Goal: Information Seeking & Learning: Learn about a topic

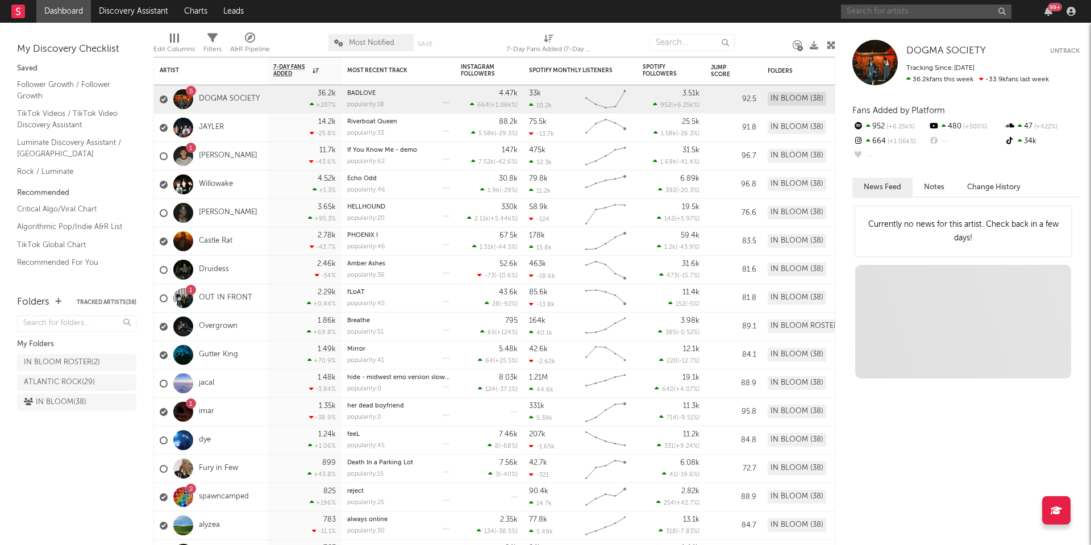
click at [898, 9] on input "text" at bounding box center [926, 12] width 170 height 14
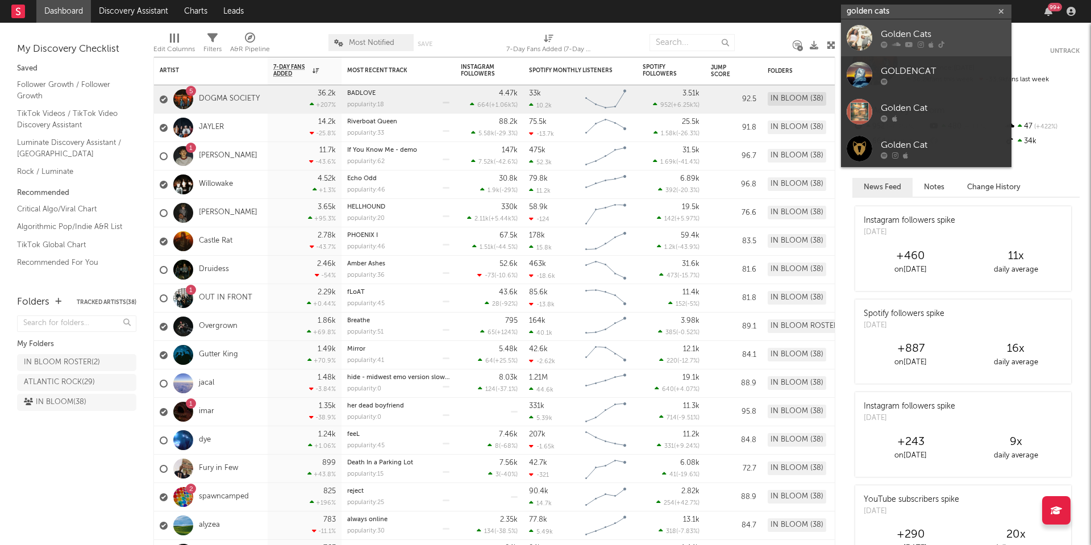
type input "golden cats"
click at [907, 31] on div "Golden Cats" at bounding box center [943, 34] width 125 height 14
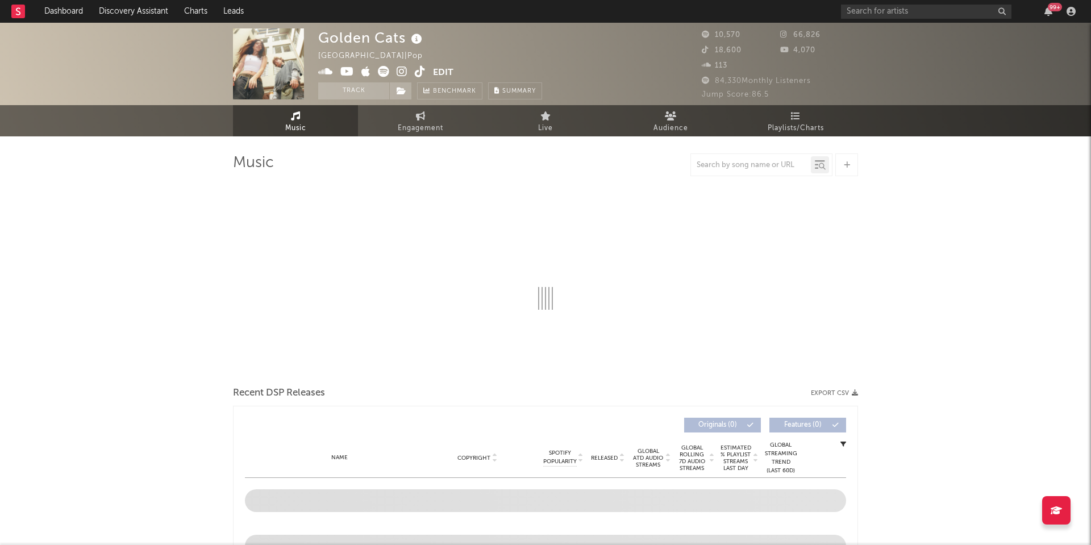
select select "6m"
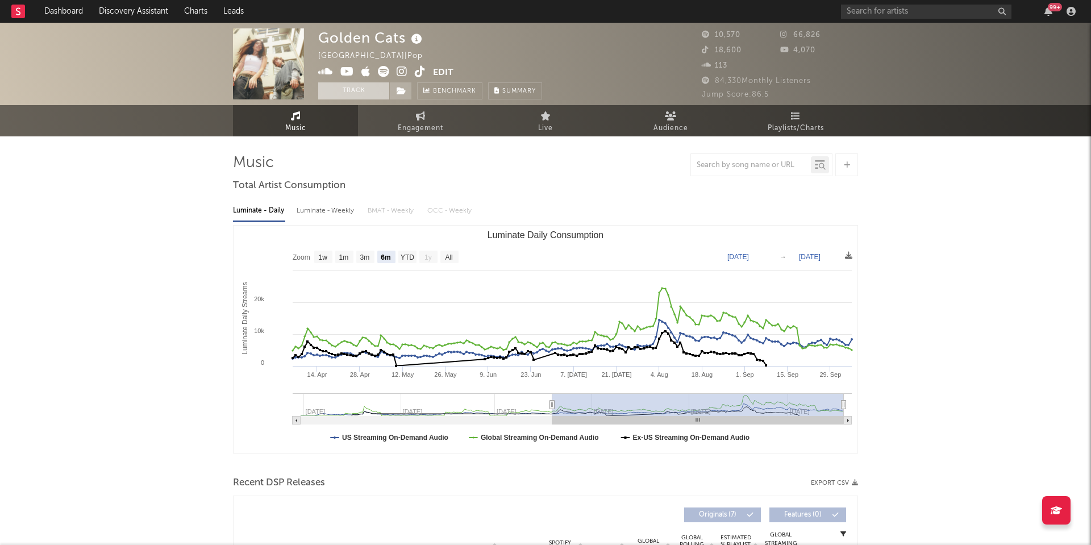
click at [377, 89] on button "Track" at bounding box center [353, 90] width 71 height 17
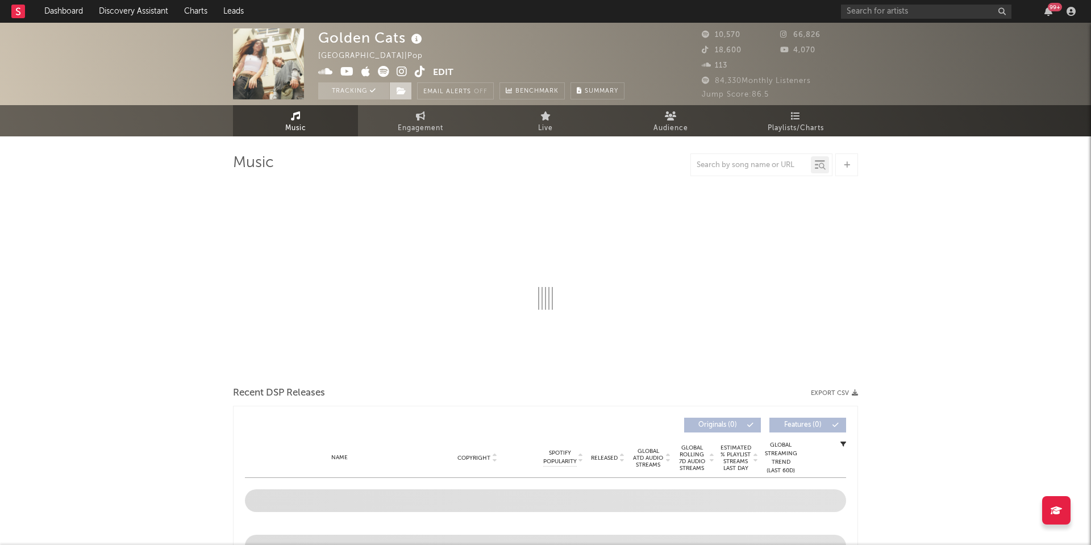
click at [402, 92] on icon at bounding box center [402, 91] width 10 height 8
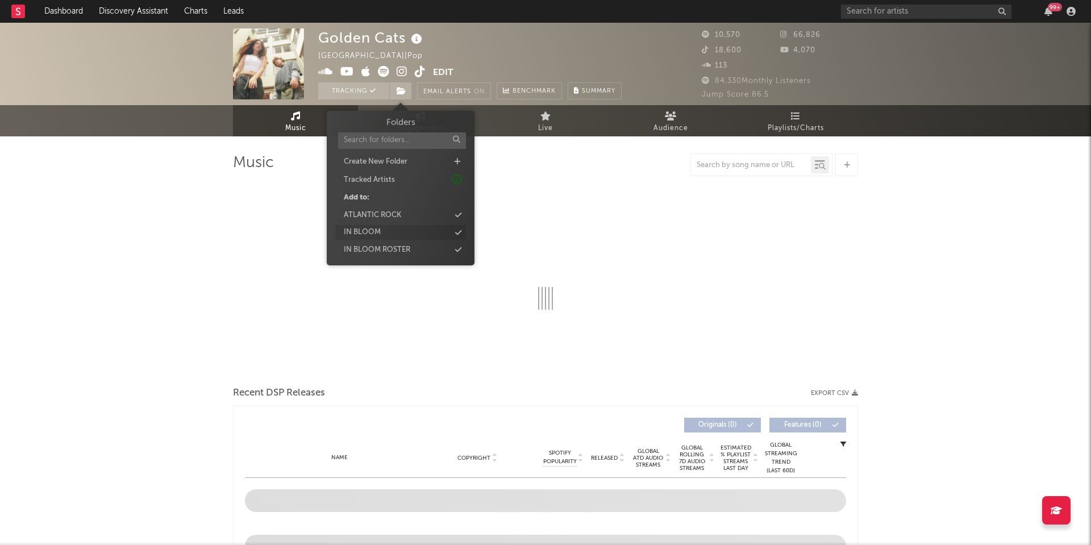
select select "6m"
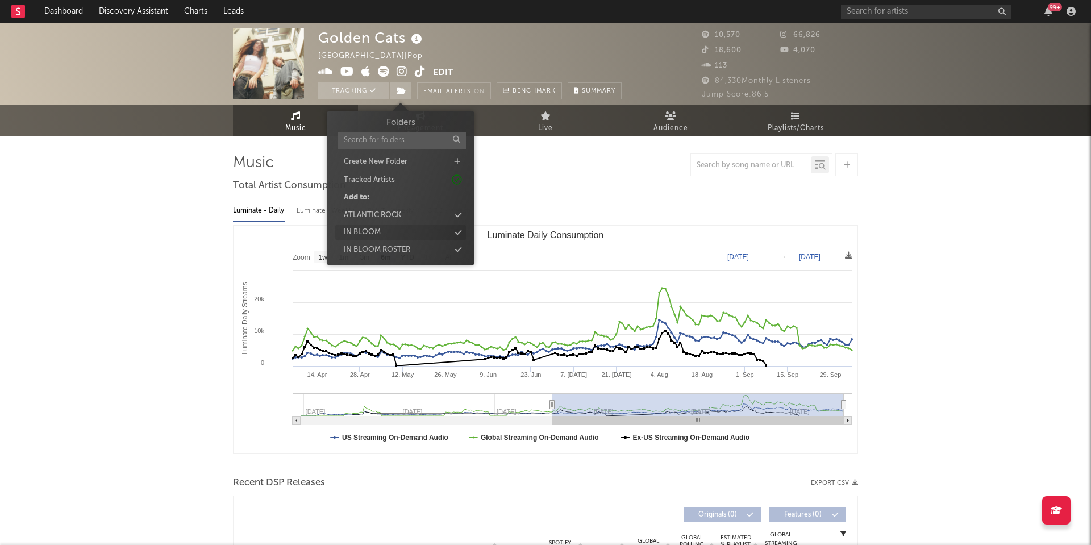
click at [389, 232] on div "IN BLOOM" at bounding box center [400, 232] width 131 height 15
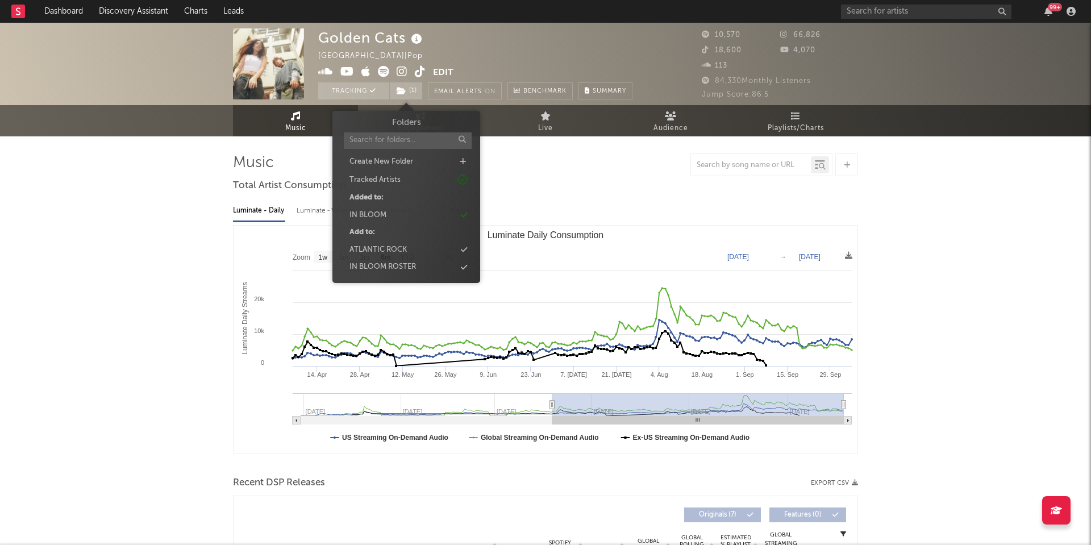
click at [478, 195] on span "Folders Create New Folder Tracked Artists Added to: IN BLOOM Add to: ATLANTIC R…" at bounding box center [406, 196] width 148 height 161
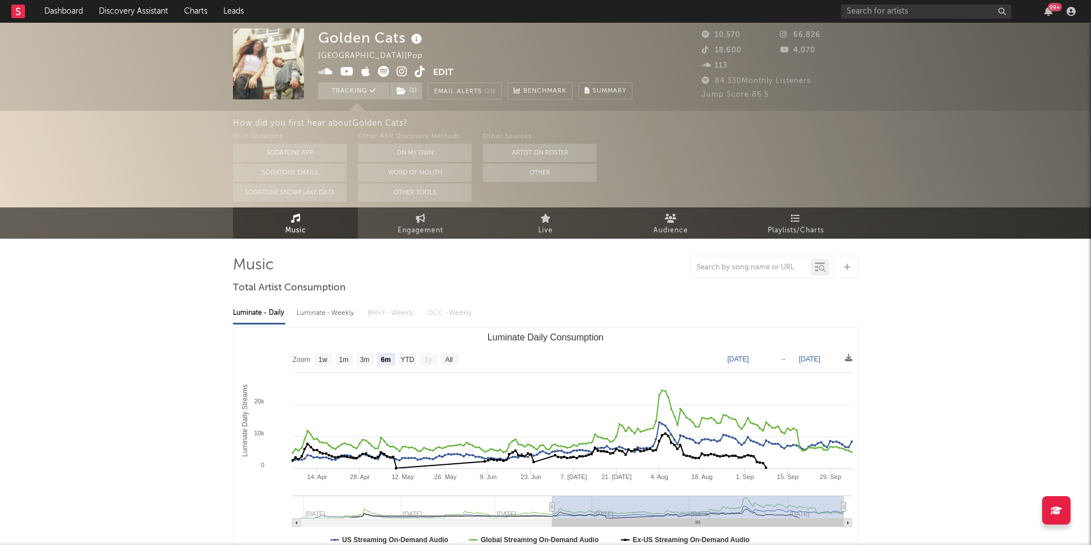
click at [398, 69] on icon at bounding box center [402, 71] width 11 height 11
click at [427, 154] on button "On My Own" at bounding box center [415, 153] width 114 height 18
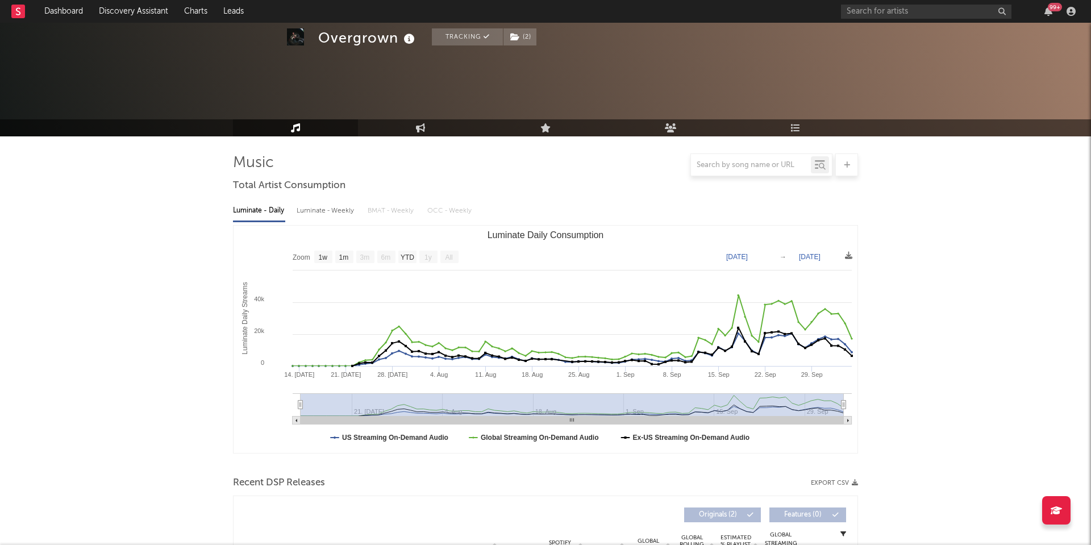
select select "1w"
drag, startPoint x: 0, startPoint y: 0, endPoint x: 869, endPoint y: 16, distance: 868.9
click at [869, 16] on input "text" at bounding box center [926, 12] width 170 height 14
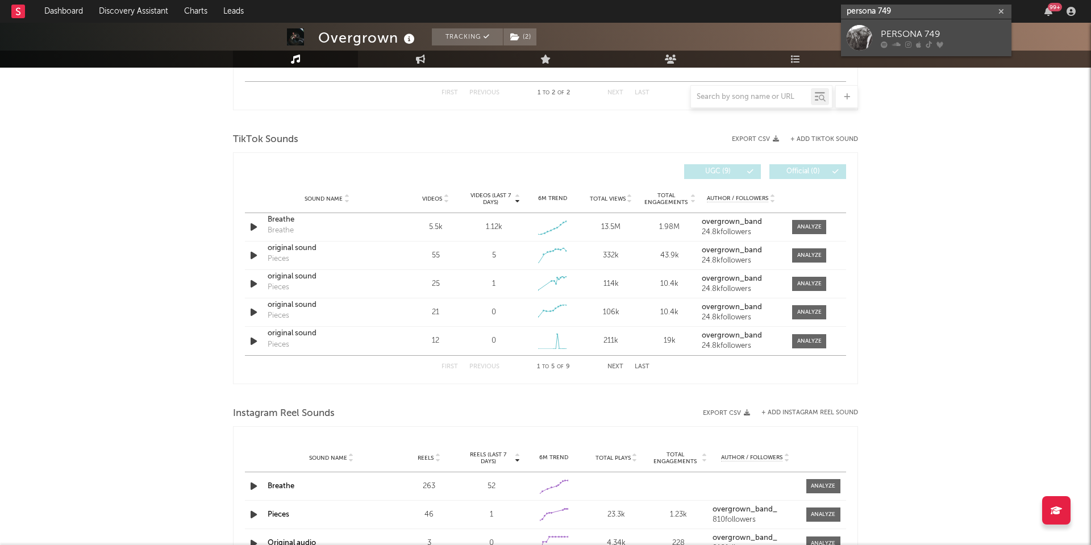
type input "persona 749"
click at [878, 37] on link "PERSONA 749" at bounding box center [926, 37] width 170 height 37
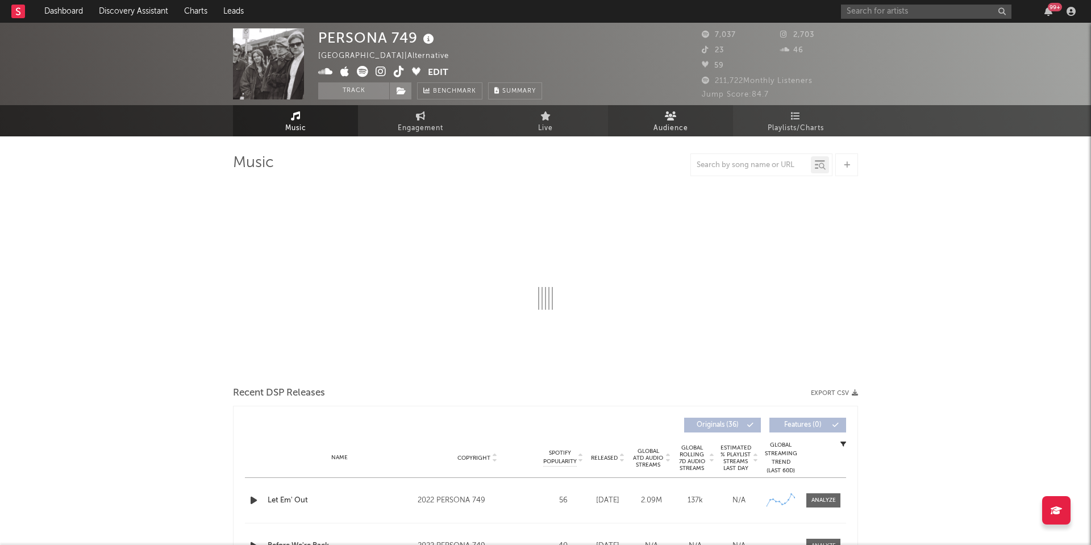
select select "6m"
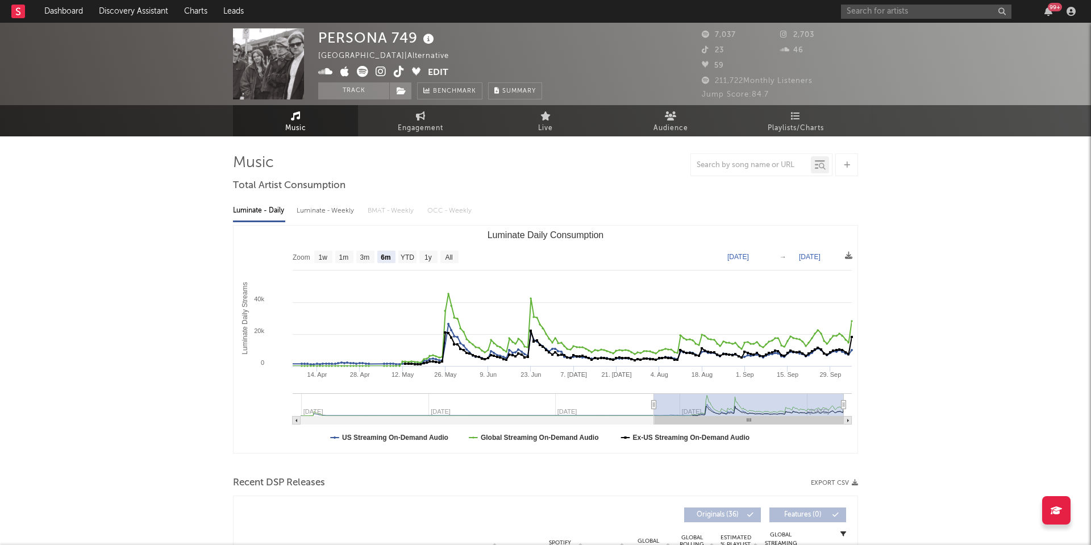
click at [380, 70] on icon at bounding box center [381, 71] width 11 height 11
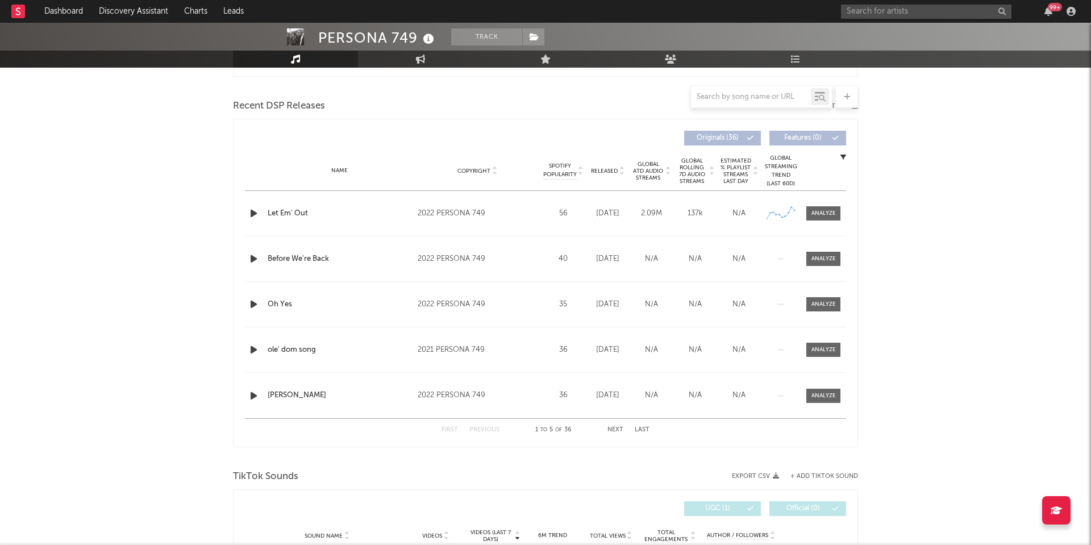
scroll to position [406, 0]
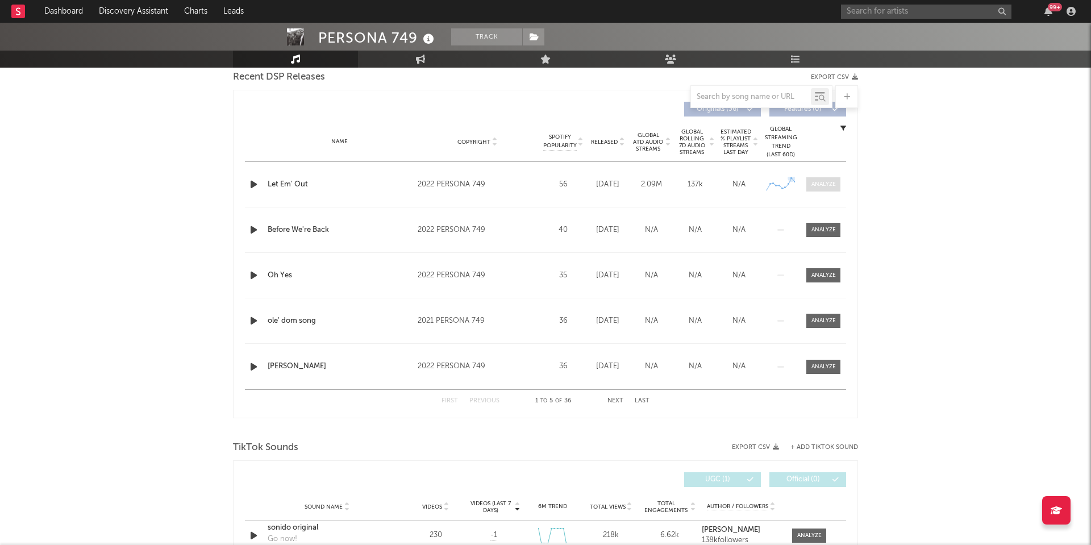
click at [814, 184] on div at bounding box center [823, 184] width 24 height 9
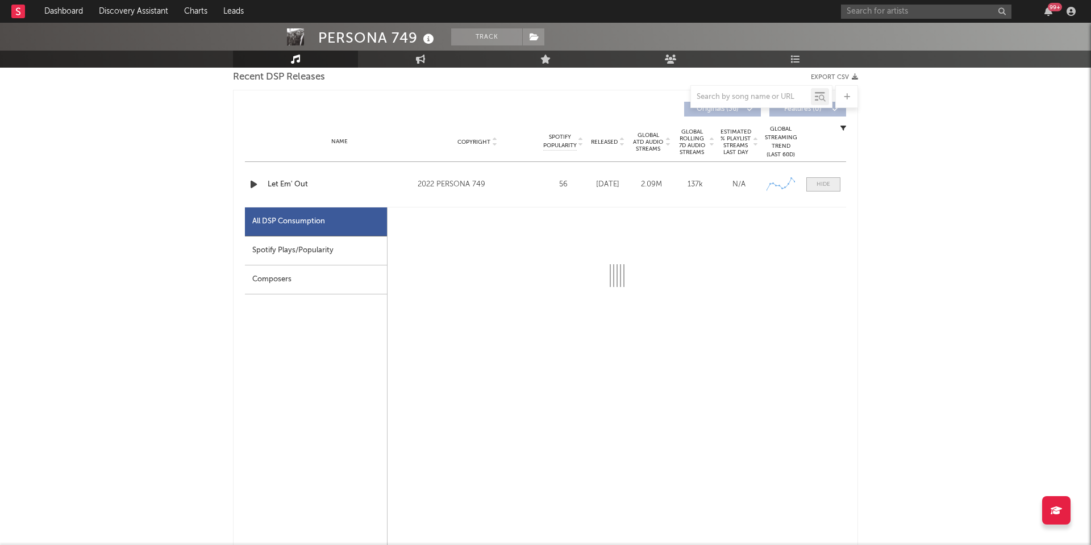
select select "6m"
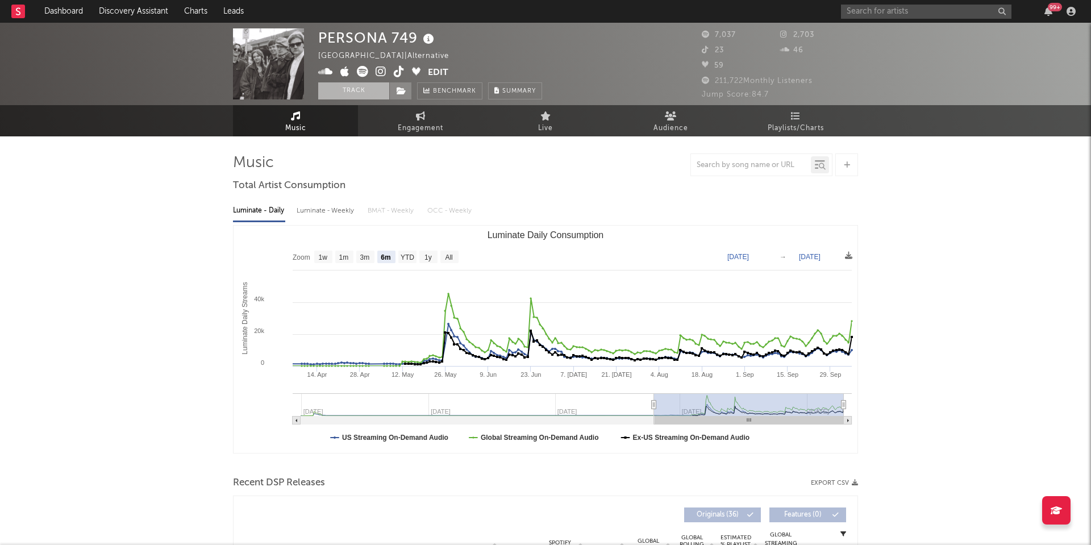
scroll to position [0, 0]
click at [364, 90] on button "Track" at bounding box center [353, 90] width 71 height 17
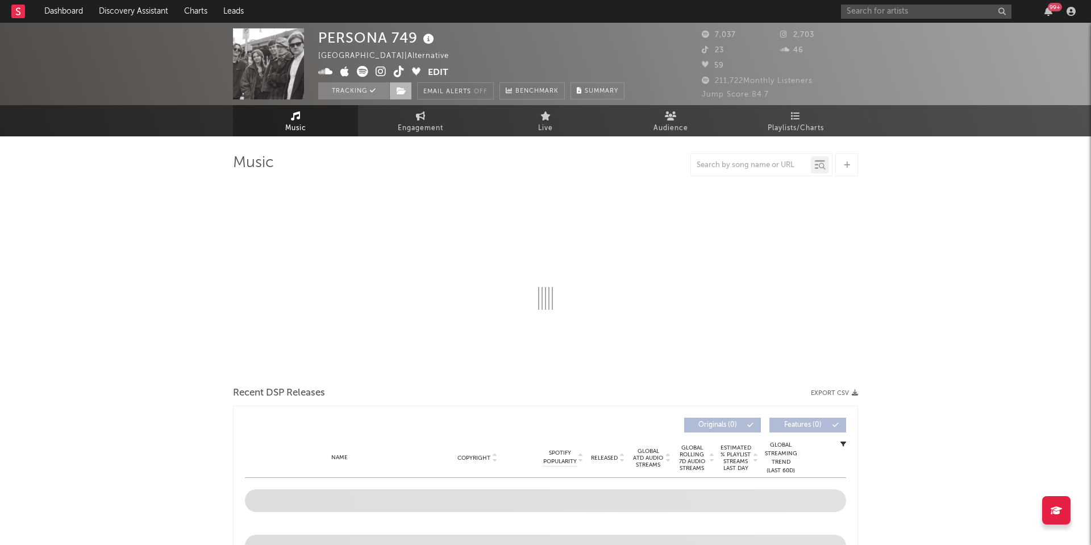
click at [400, 91] on icon at bounding box center [402, 91] width 10 height 8
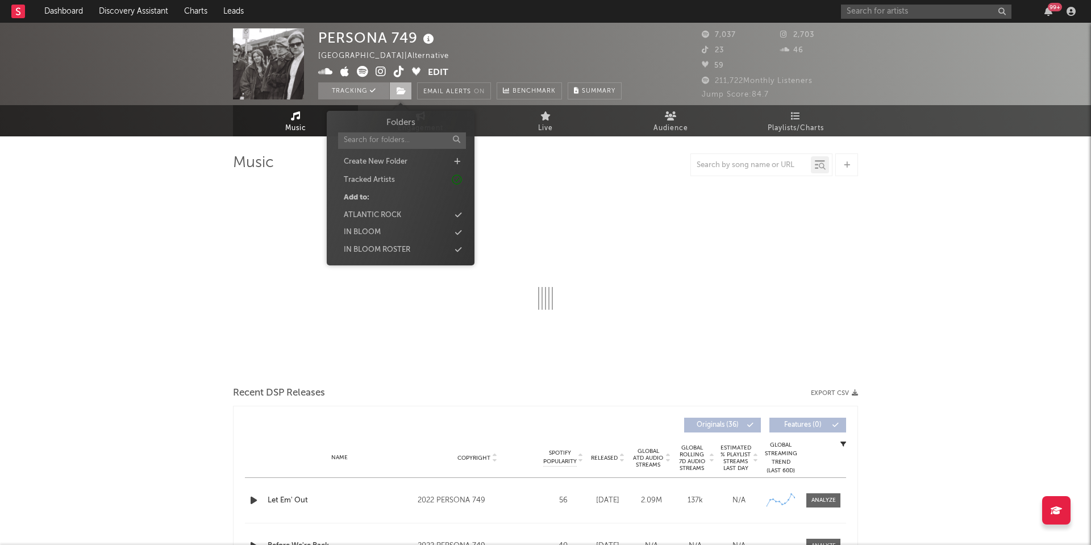
select select "6m"
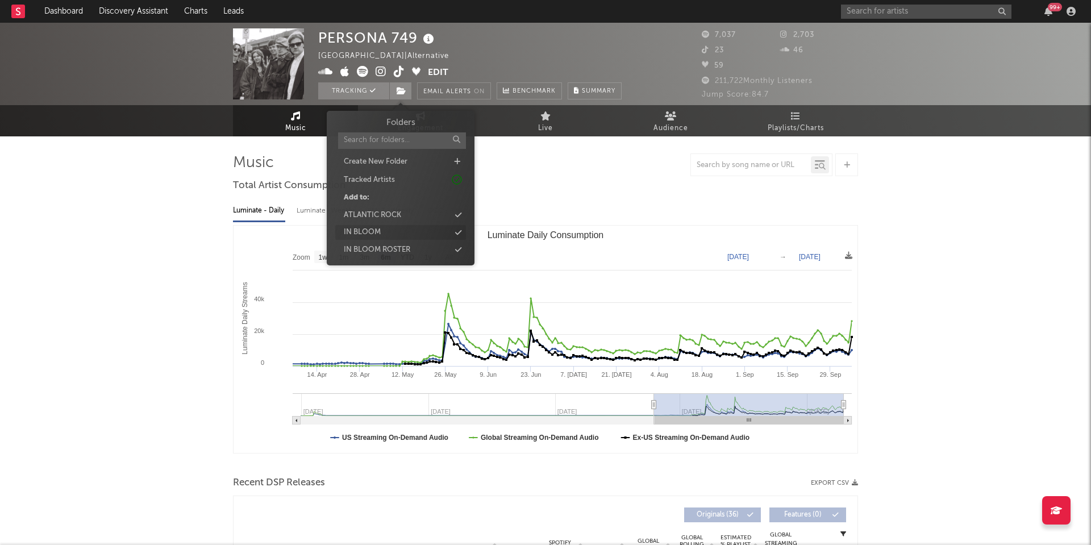
click at [391, 228] on div "IN BLOOM" at bounding box center [400, 232] width 131 height 15
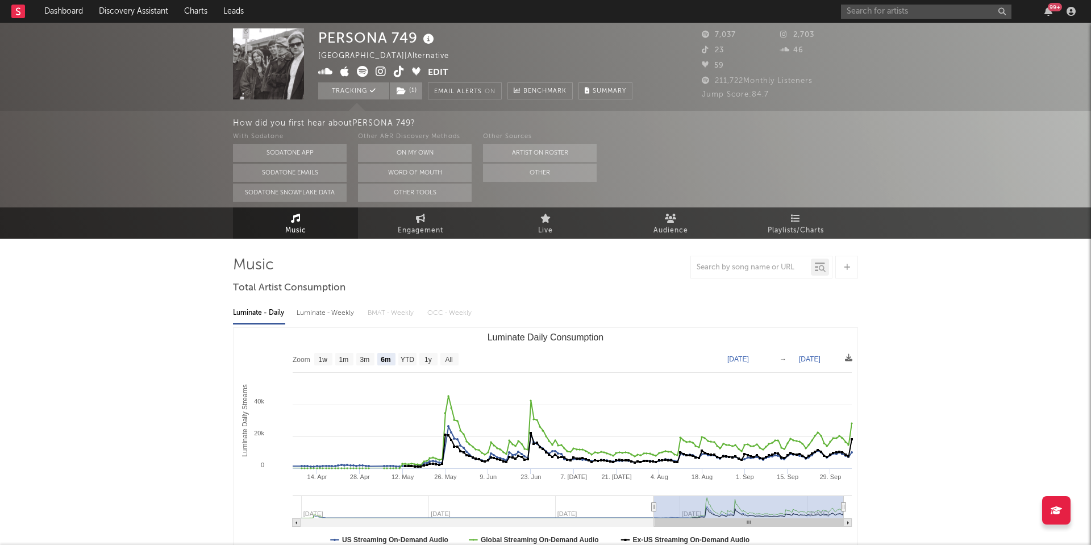
click at [402, 73] on icon at bounding box center [399, 71] width 11 height 11
click at [381, 73] on icon at bounding box center [381, 71] width 11 height 11
click at [862, 10] on input "text" at bounding box center [926, 12] width 170 height 14
click at [869, 9] on input "maples pet dino" at bounding box center [926, 12] width 170 height 14
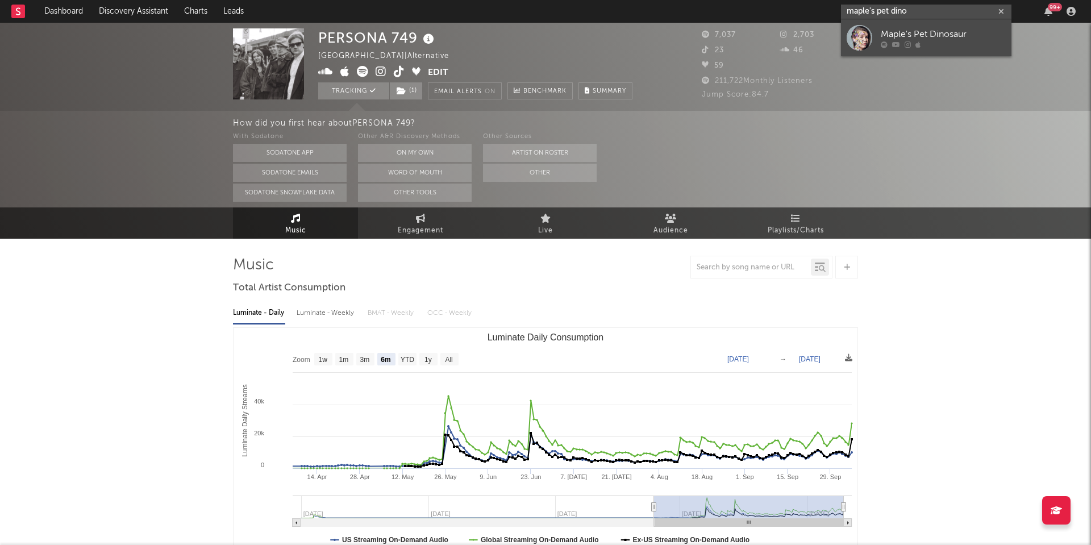
type input "maple's pet dino"
click at [909, 36] on div "Maple's Pet Dinosaur" at bounding box center [943, 34] width 125 height 14
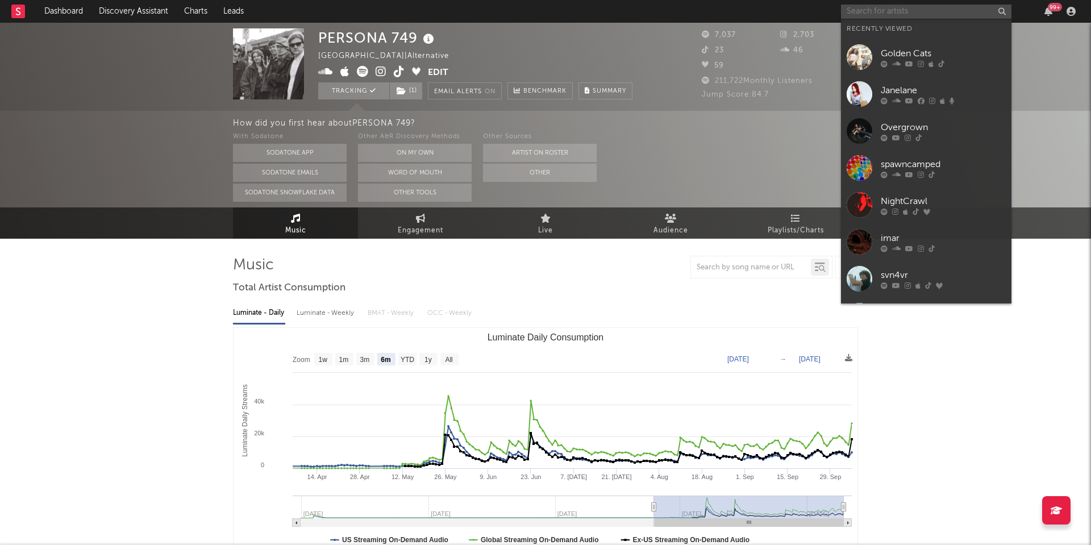
click at [895, 14] on input "text" at bounding box center [926, 12] width 170 height 14
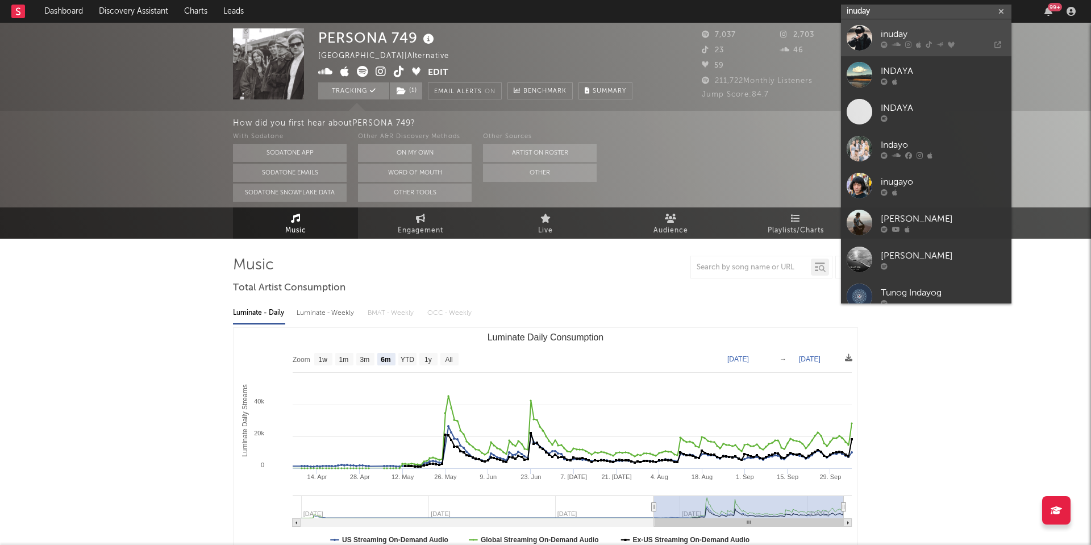
type input "inuday"
click at [922, 39] on div "inuday" at bounding box center [943, 34] width 125 height 14
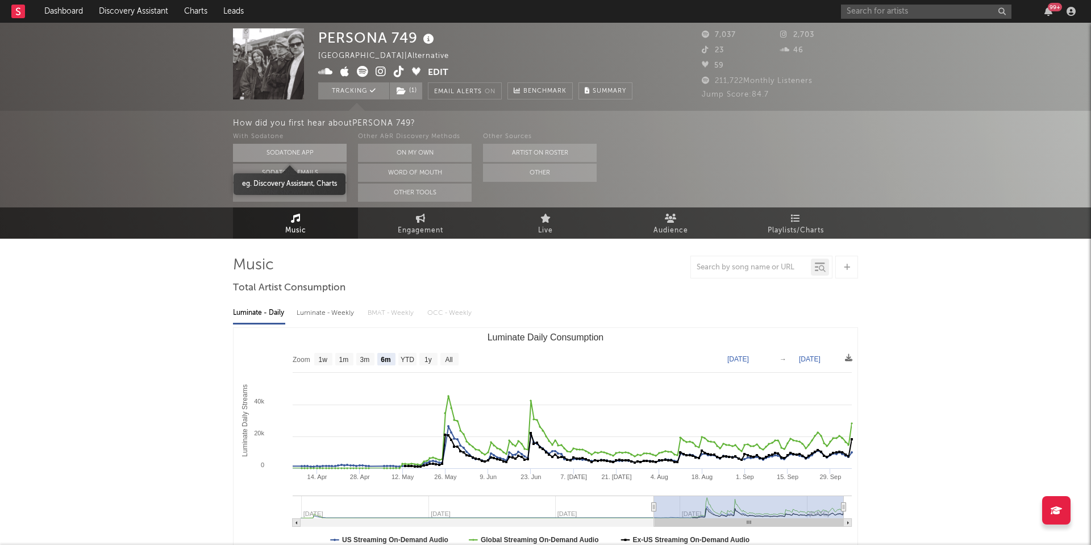
click at [305, 147] on button "Sodatone App" at bounding box center [290, 153] width 114 height 18
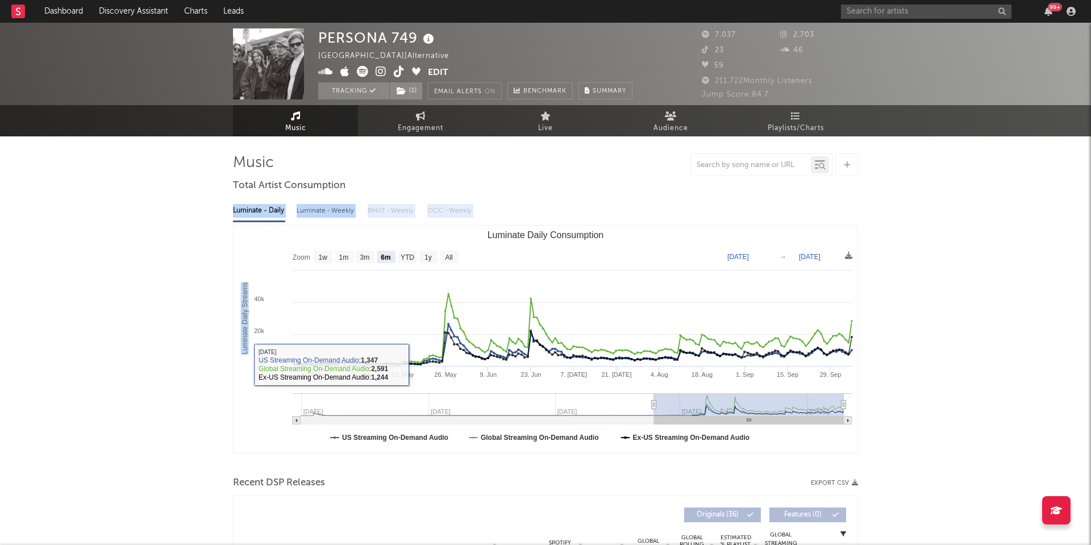
drag, startPoint x: 226, startPoint y: 206, endPoint x: 487, endPoint y: 424, distance: 341.3
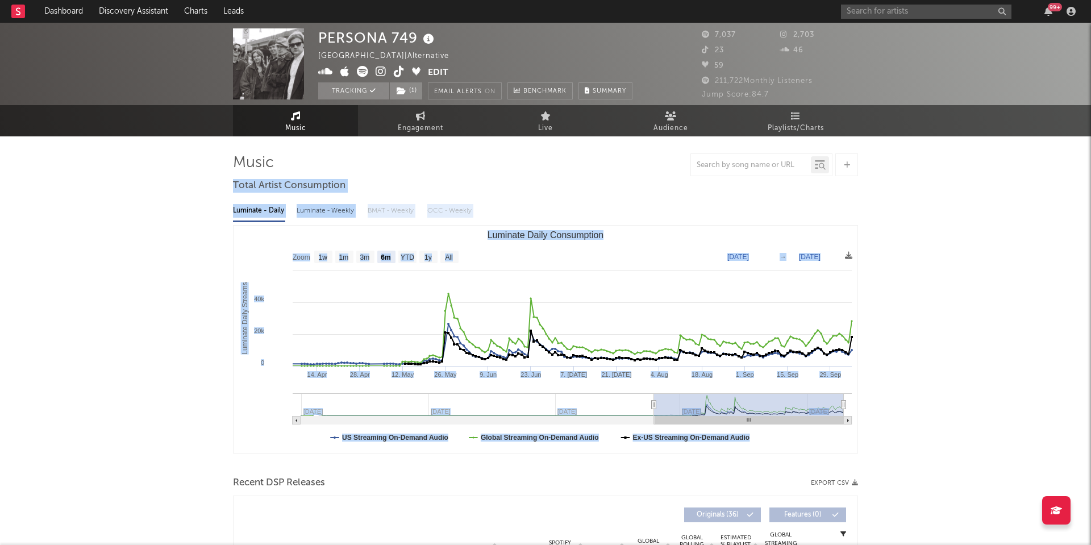
drag, startPoint x: 510, startPoint y: 473, endPoint x: 219, endPoint y: 189, distance: 407.0
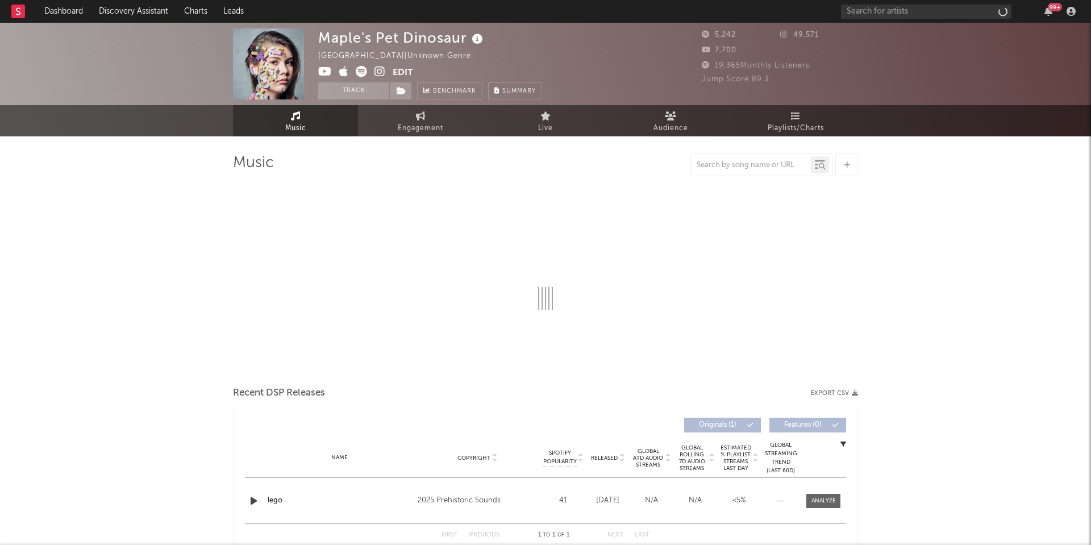
select select "1w"
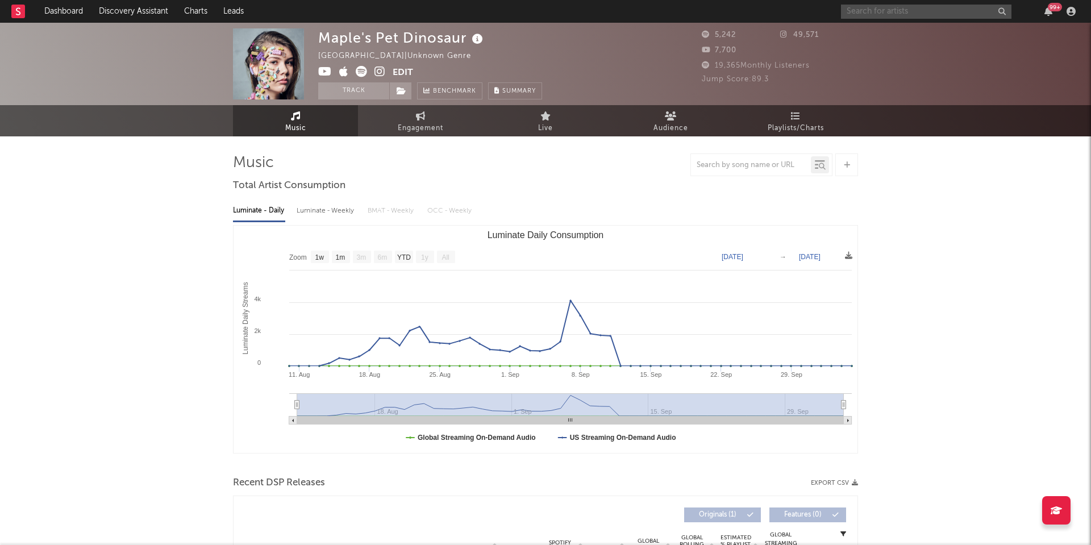
click at [869, 11] on input "text" at bounding box center [926, 12] width 170 height 14
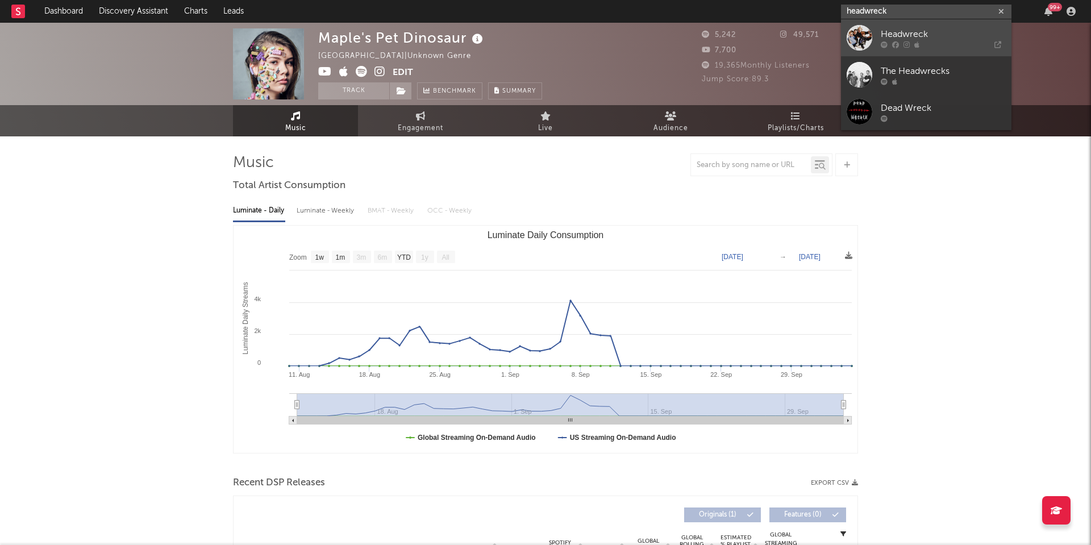
type input "head wreck"
drag, startPoint x: 886, startPoint y: 31, endPoint x: 926, endPoint y: 40, distance: 40.9
click at [926, 41] on icon at bounding box center [962, 44] width 77 height 7
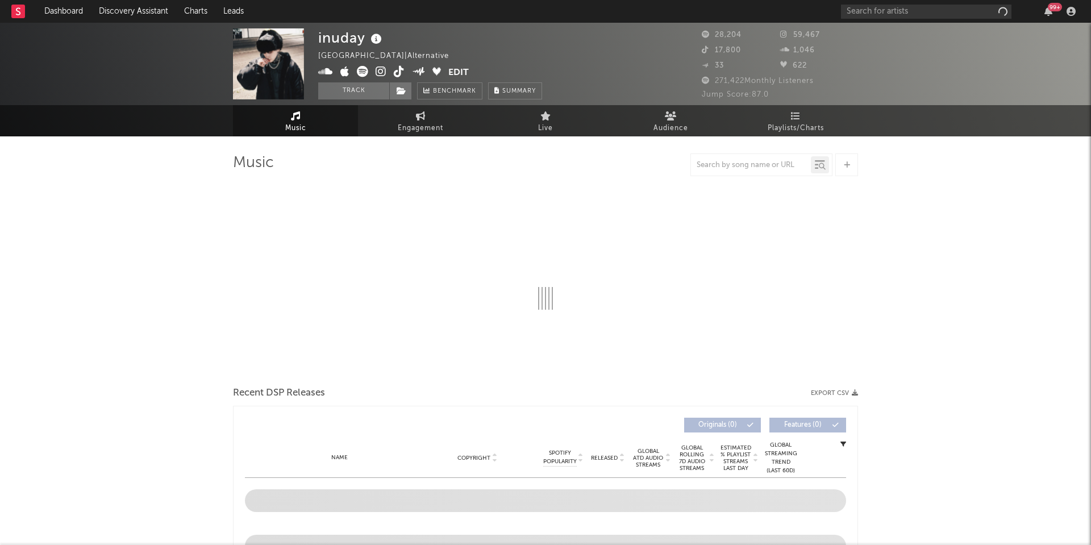
select select "6m"
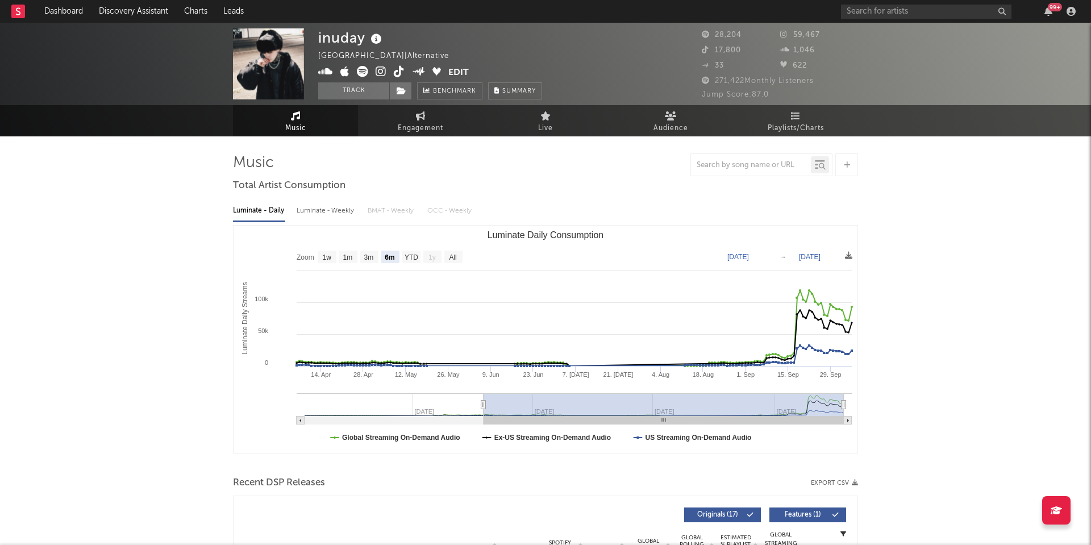
click at [377, 72] on icon at bounding box center [381, 71] width 11 height 11
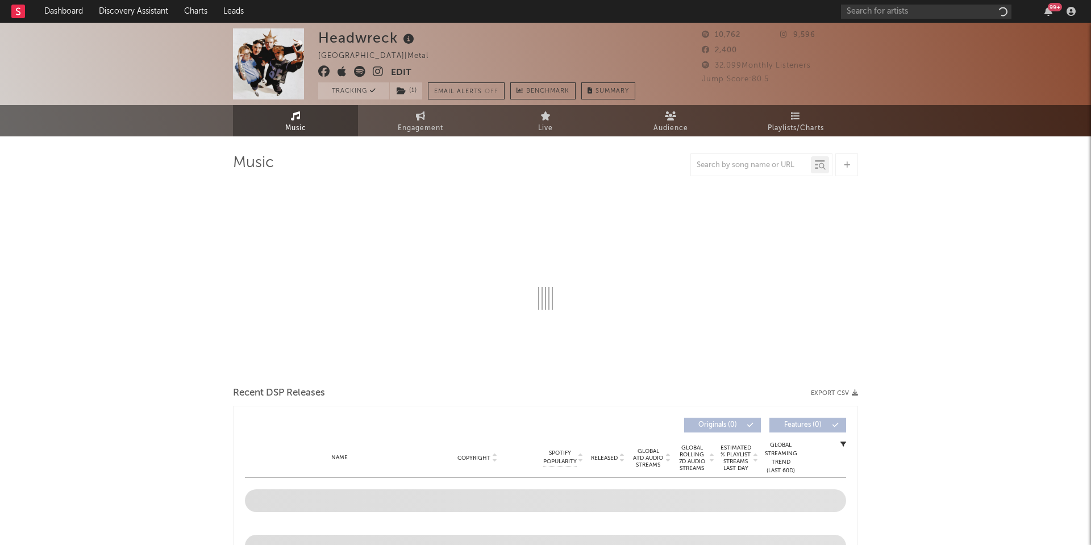
select select "1w"
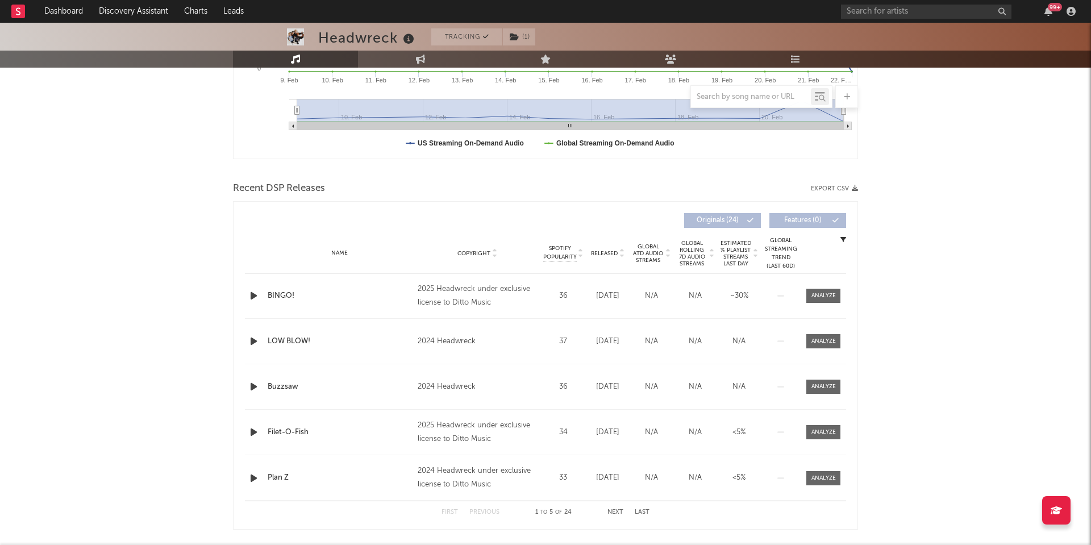
scroll to position [297, 0]
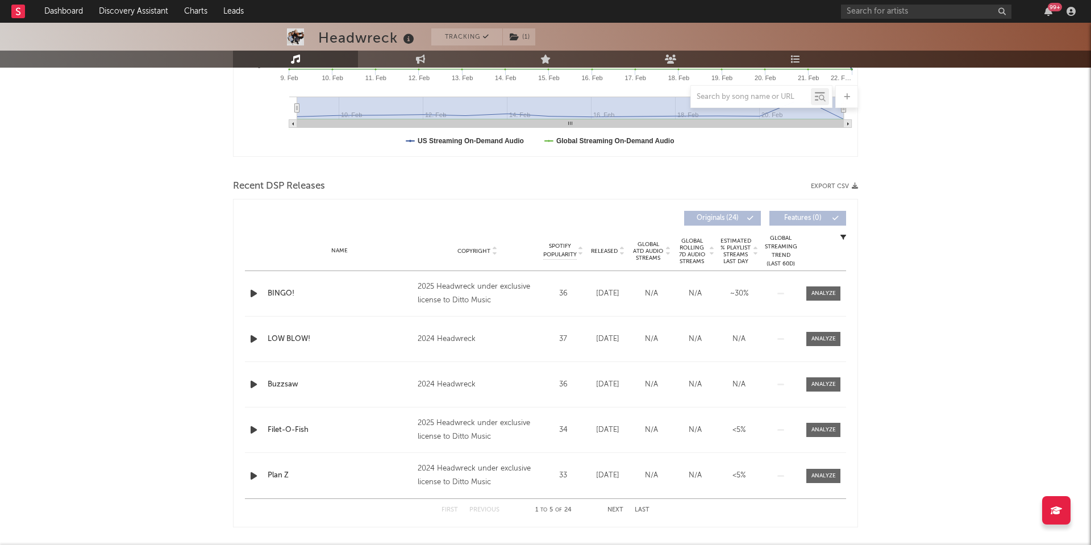
click at [688, 252] on span "Global Rolling 7D Audio Streams" at bounding box center [691, 250] width 31 height 27
click at [824, 294] on div at bounding box center [823, 293] width 24 height 9
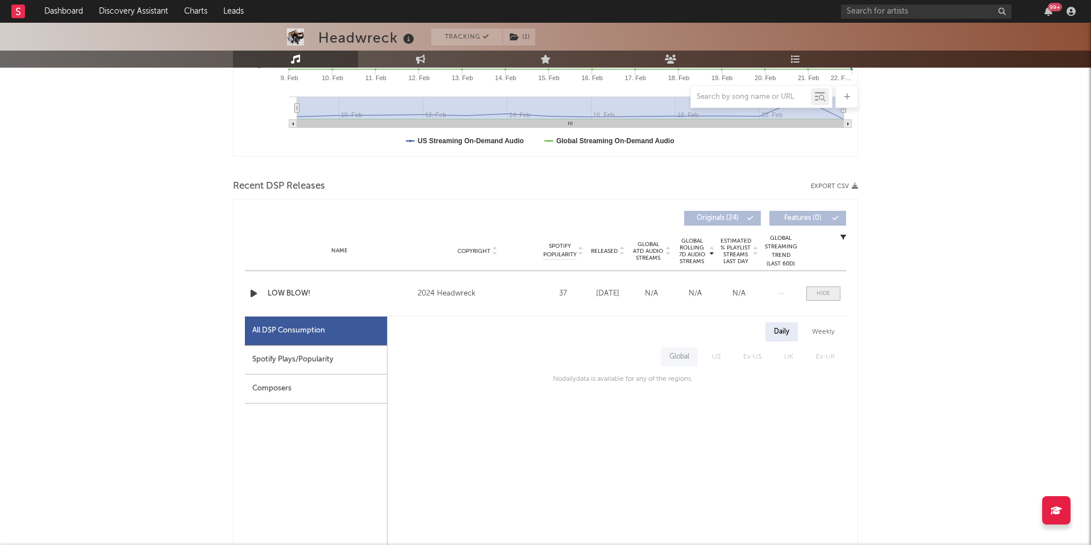
click at [824, 294] on div at bounding box center [823, 293] width 14 height 9
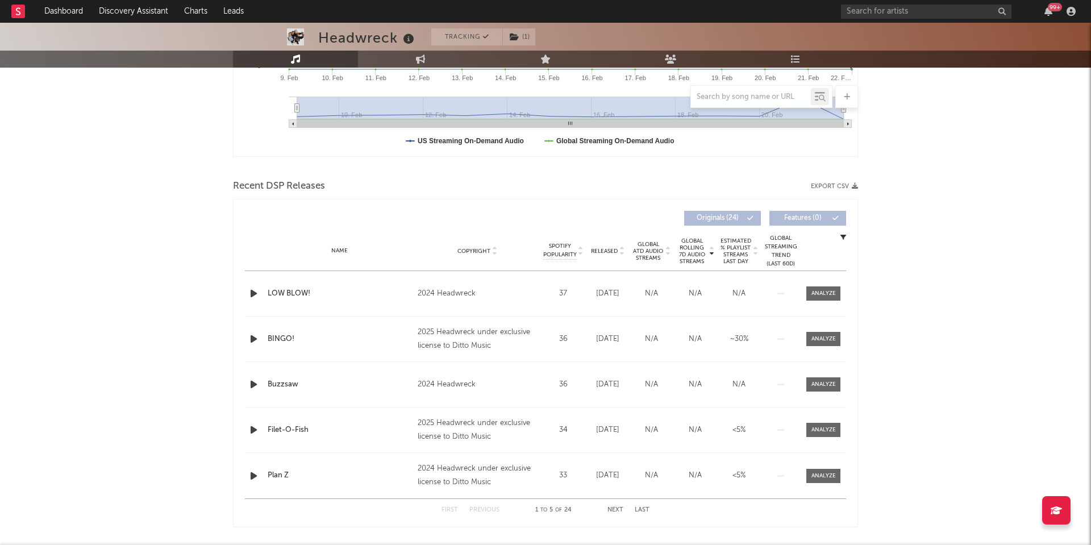
click at [928, 320] on div "Headwreck Tracking ( 1 ) Australia | Metal Edit Tracking ( 1 ) Email Alerts Off…" at bounding box center [545, 283] width 1091 height 1114
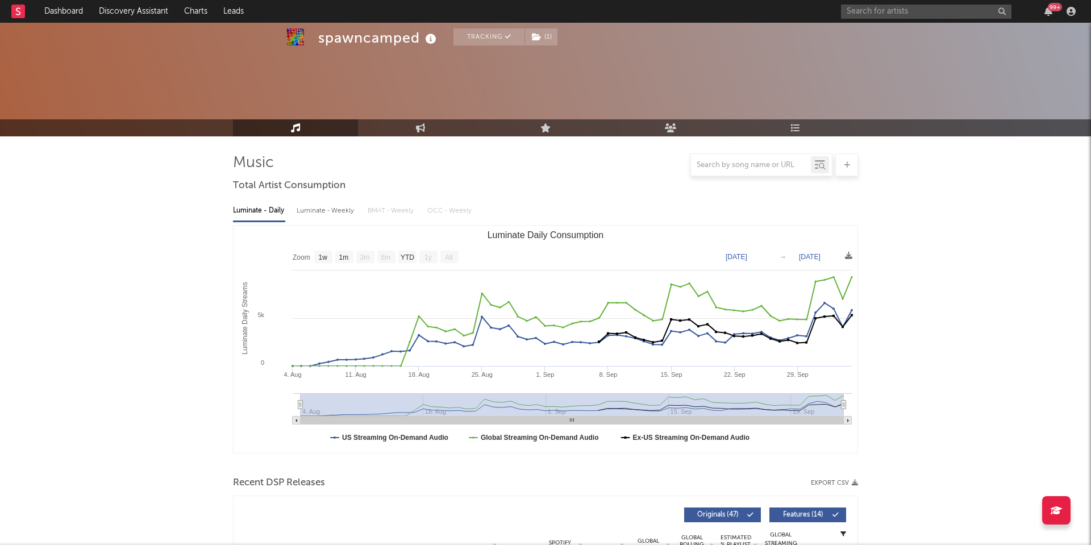
select select "1w"
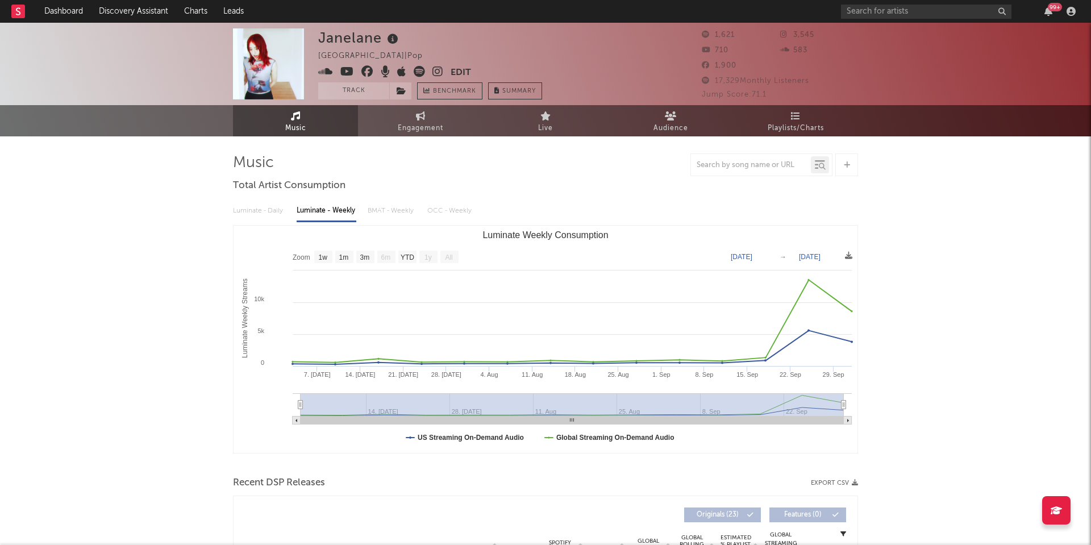
select select "1w"
select select "All"
